Goal: Transaction & Acquisition: Purchase product/service

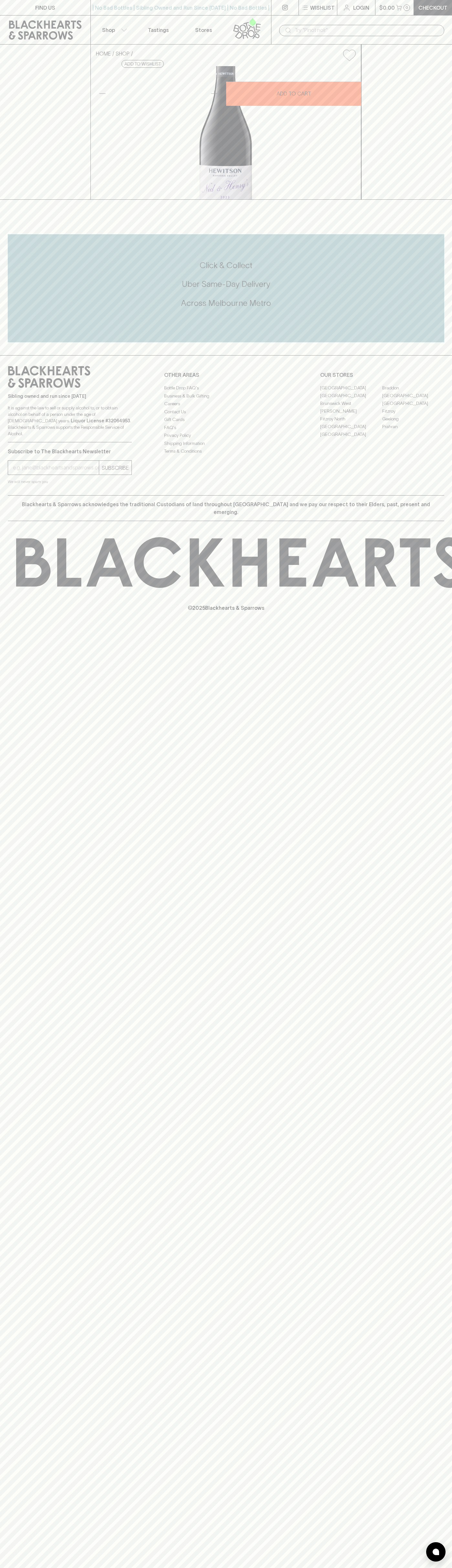
click at [40, 22] on icon at bounding box center [45, 30] width 72 height 19
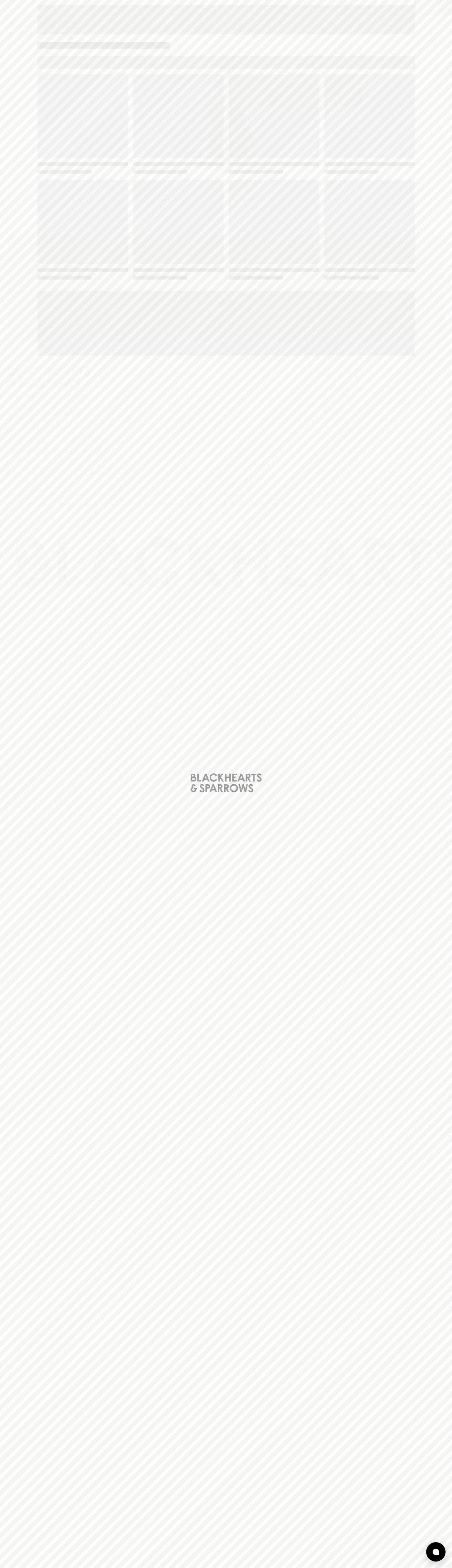
click at [438, 63] on div "Loading" at bounding box center [226, 784] width 452 height 1568
click at [42, 1567] on html "FIND US | No Bad Bottles | Sibling Owned and Run Since [DATE] | No Bad Bottles …" at bounding box center [226, 784] width 452 height 1568
click at [5, 1076] on div "Loading" at bounding box center [226, 784] width 452 height 1568
